Goal: Information Seeking & Learning: Learn about a topic

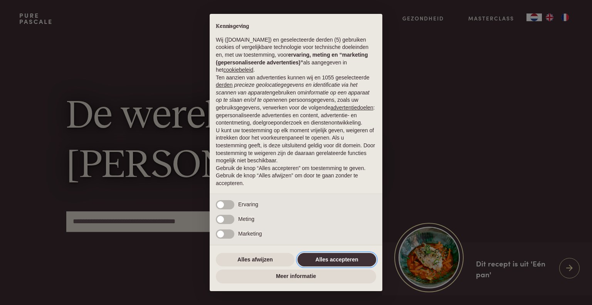
click at [344, 255] on button "Alles accepteren" at bounding box center [336, 260] width 79 height 14
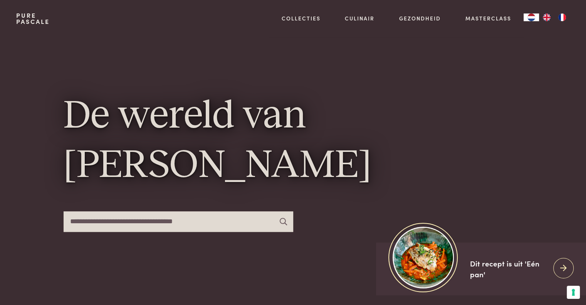
click at [240, 220] on input "text" at bounding box center [179, 221] width 230 height 20
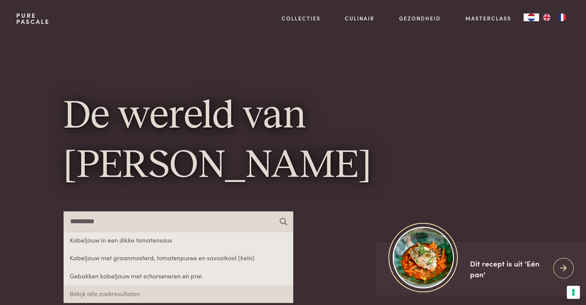
type input "*********"
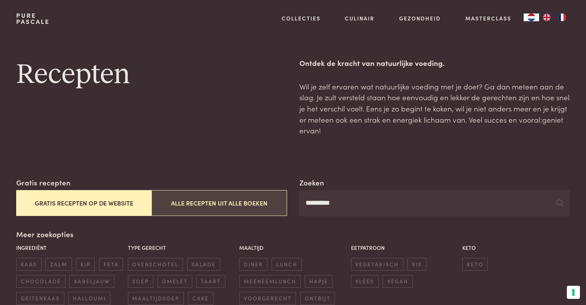
click at [240, 208] on button "Alle recepten uit alle boeken" at bounding box center [218, 203] width 135 height 26
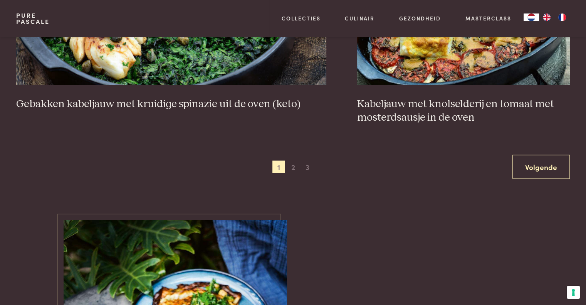
scroll to position [1486, 0]
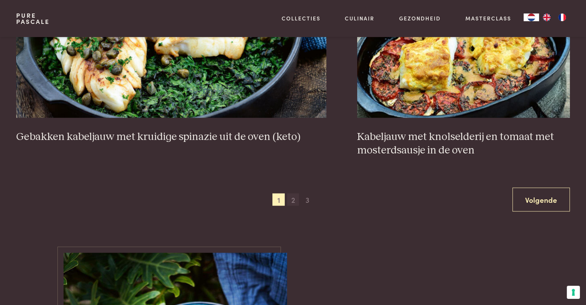
click at [292, 193] on span "2" at bounding box center [293, 199] width 12 height 12
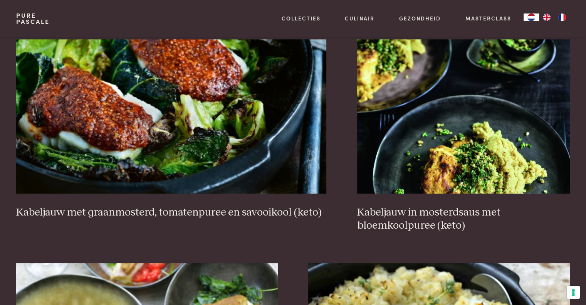
scroll to position [755, 0]
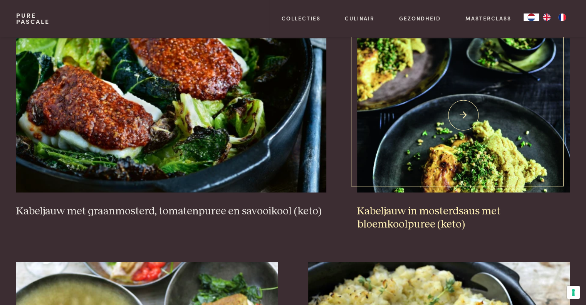
click at [397, 217] on h3 "Kabeljauw in mosterdsaus met bloemkoolpuree (keto)" at bounding box center [463, 218] width 213 height 27
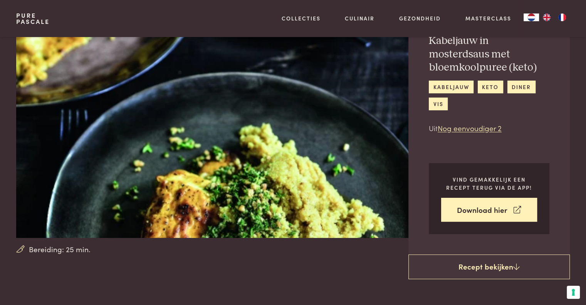
scroll to position [39, 0]
